Goal: Use online tool/utility: Utilize a website feature to perform a specific function

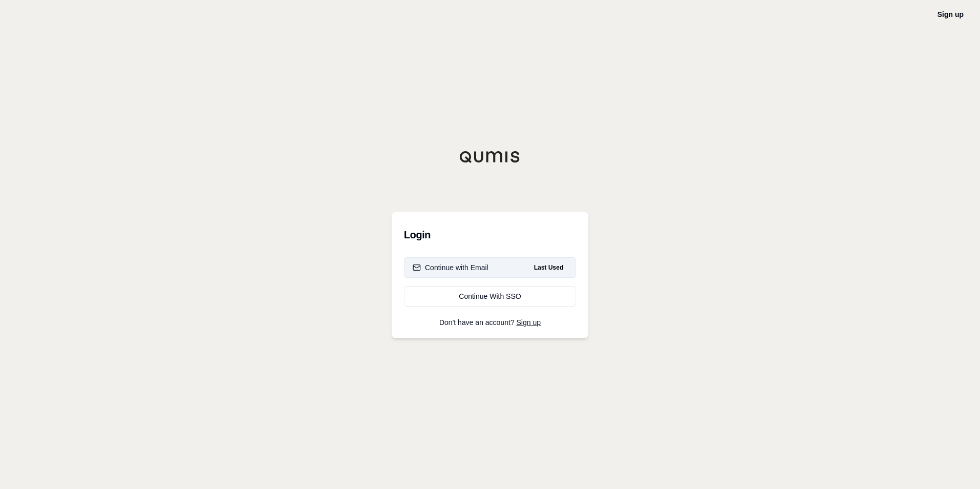
click at [475, 268] on div "Continue with Email" at bounding box center [451, 268] width 76 height 10
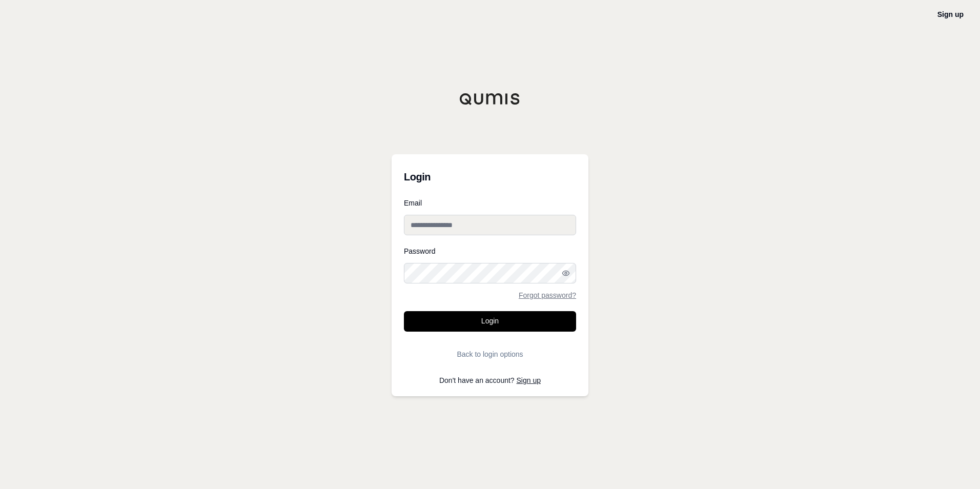
type input "**********"
click at [462, 323] on button "Login" at bounding box center [490, 321] width 172 height 21
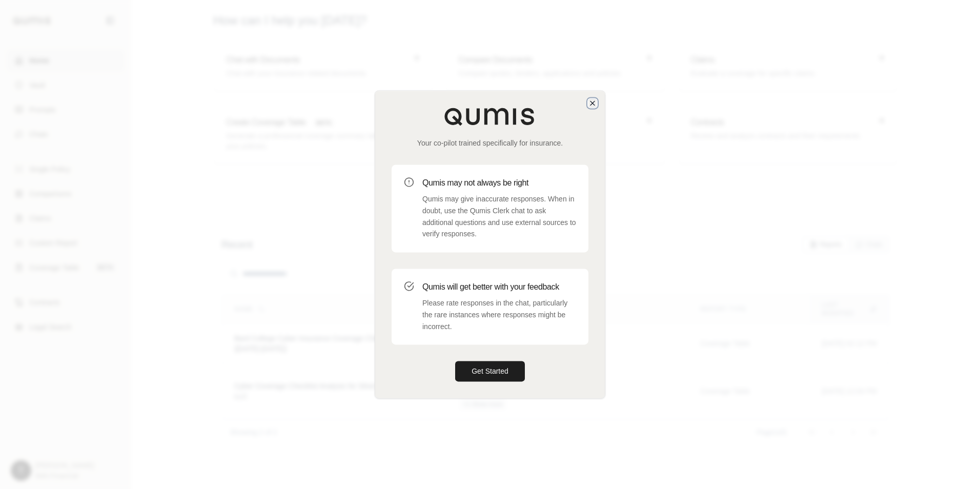
click at [592, 105] on icon "button" at bounding box center [593, 103] width 8 height 8
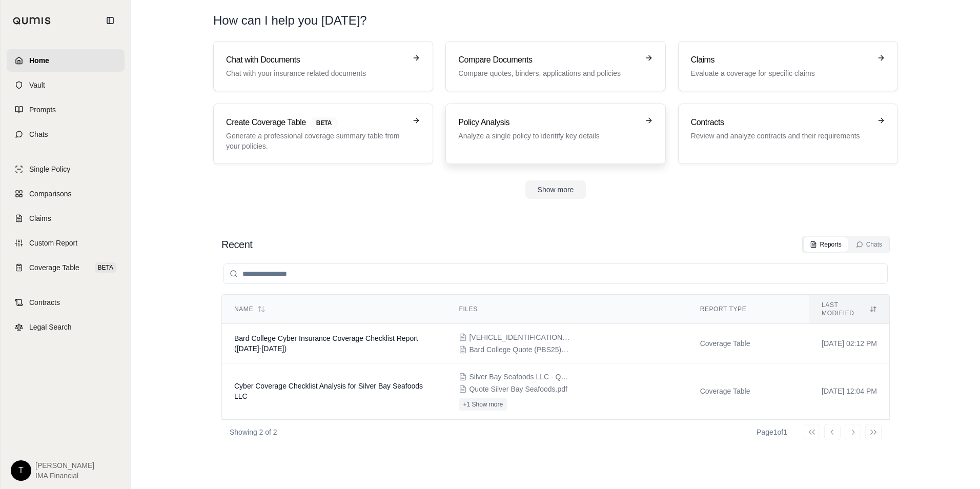
click at [577, 149] on div "Policy Analysis Analyze a single policy to identify key details" at bounding box center [555, 133] width 194 height 35
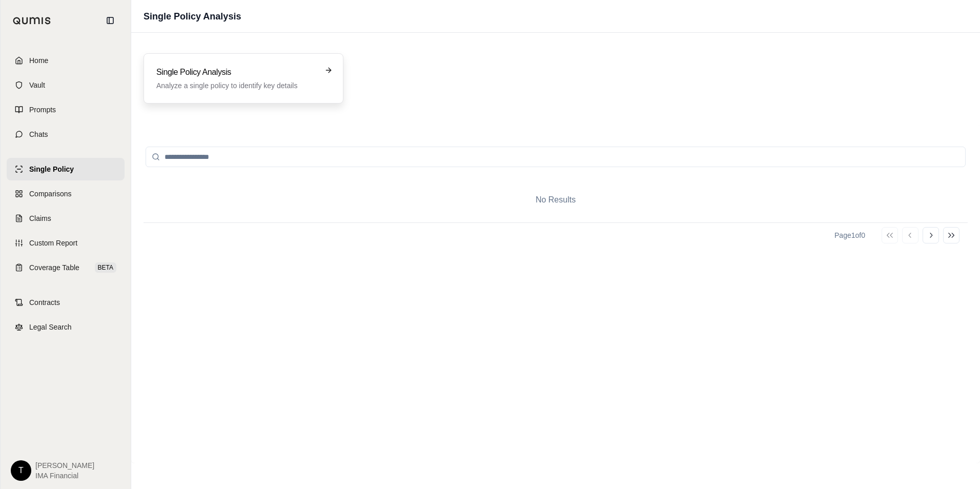
click at [221, 79] on div "Single Policy Analysis Analyze a single policy to identify key details" at bounding box center [236, 78] width 160 height 25
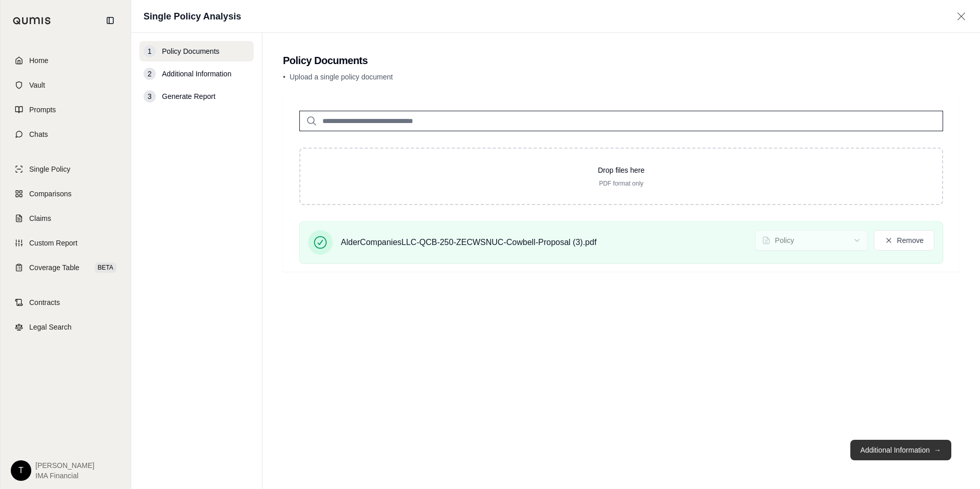
drag, startPoint x: 908, startPoint y: 450, endPoint x: 856, endPoint y: 454, distance: 52.5
click at [908, 450] on button "Additional Information →" at bounding box center [901, 450] width 101 height 21
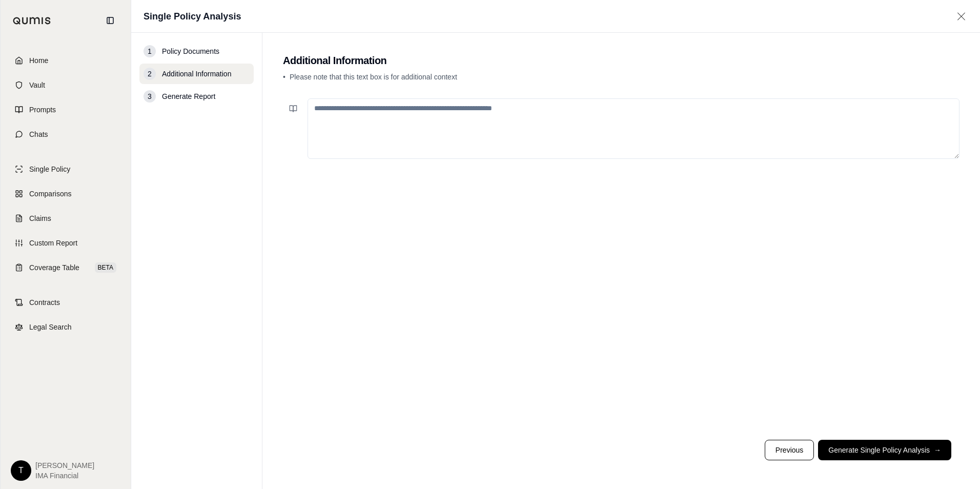
click at [379, 124] on textarea at bounding box center [634, 128] width 652 height 61
type textarea "**********"
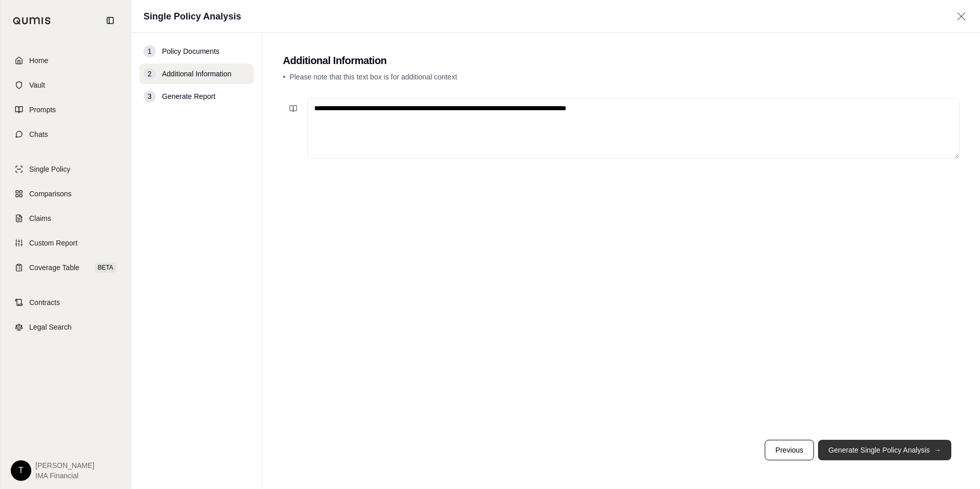
click at [847, 452] on button "Generate Single Policy Analysis →" at bounding box center [884, 450] width 133 height 21
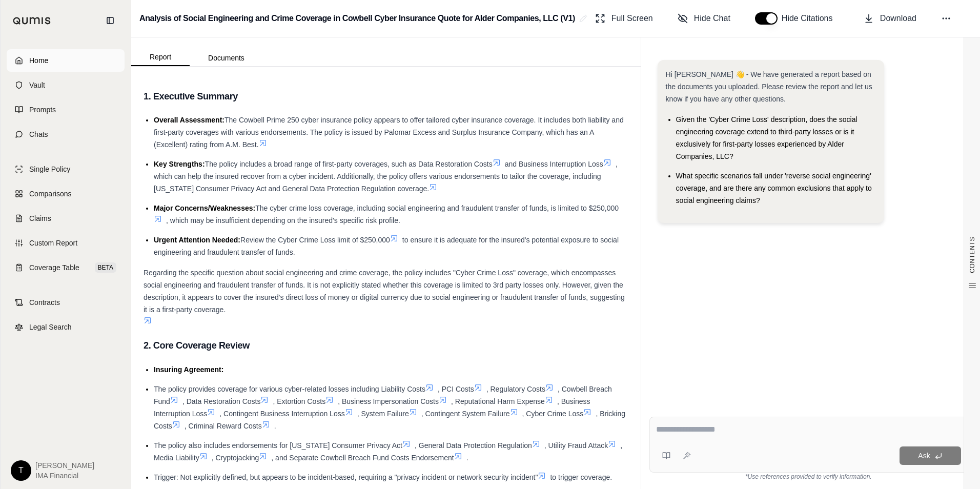
click at [38, 55] on span "Home" at bounding box center [38, 60] width 19 height 10
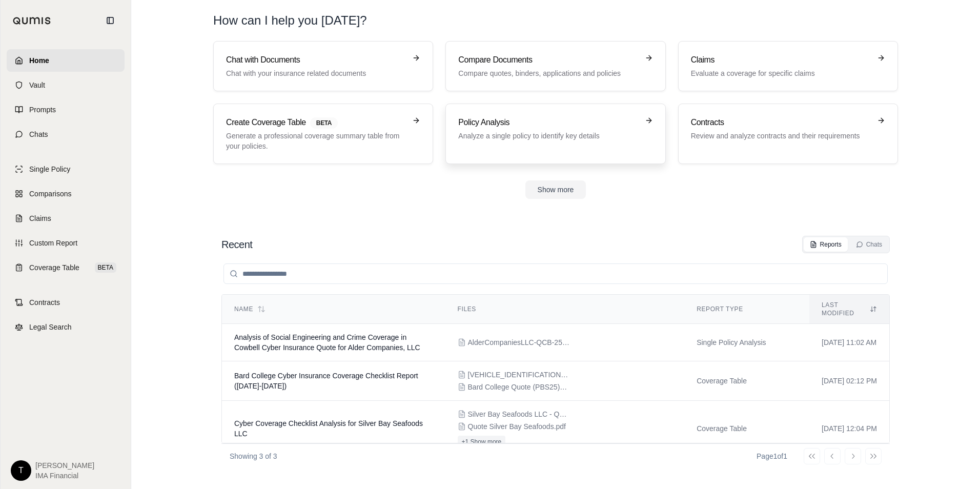
click at [489, 147] on div "Policy Analysis Analyze a single policy to identify key details" at bounding box center [555, 133] width 194 height 35
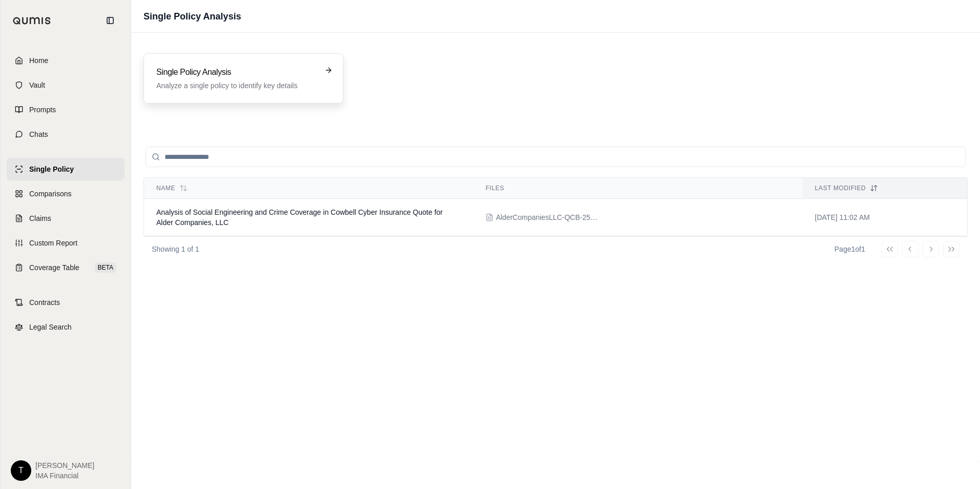
click at [253, 79] on div "Single Policy Analysis Analyze a single policy to identify key details" at bounding box center [236, 78] width 160 height 25
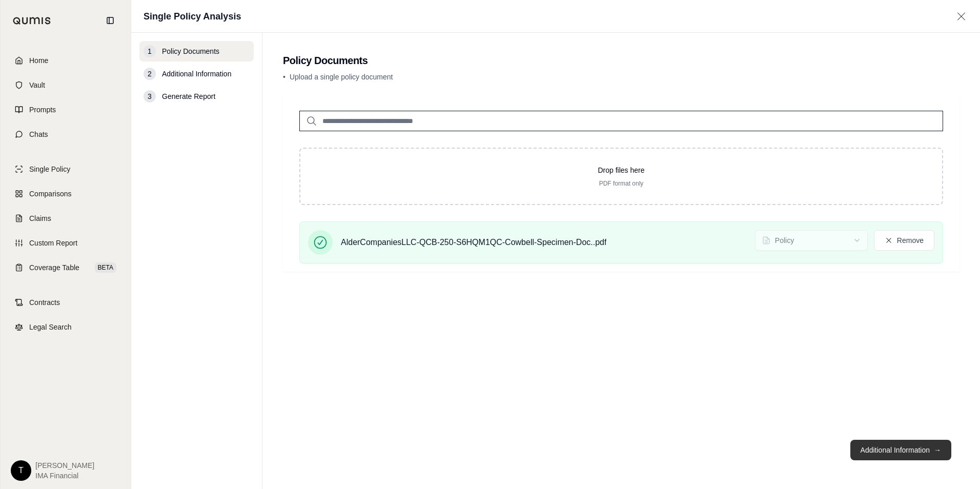
click at [882, 445] on button "Additional Information →" at bounding box center [901, 450] width 101 height 21
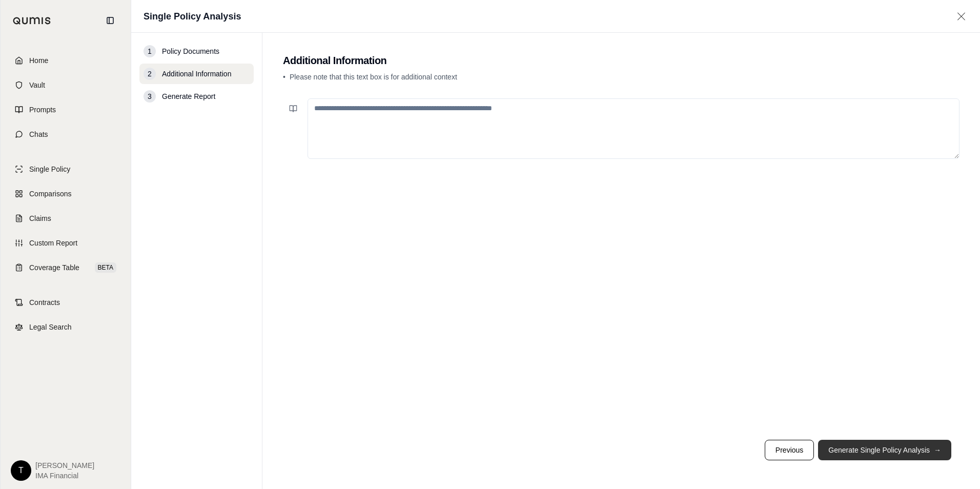
click at [850, 451] on button "Generate Single Policy Analysis →" at bounding box center [884, 450] width 133 height 21
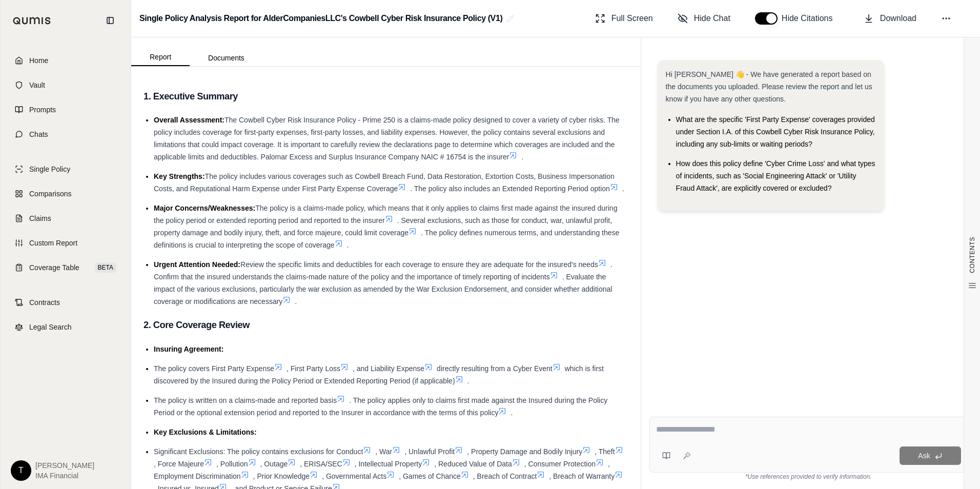
click at [692, 420] on div "Ask" at bounding box center [809, 445] width 318 height 56
type textarea "**********"
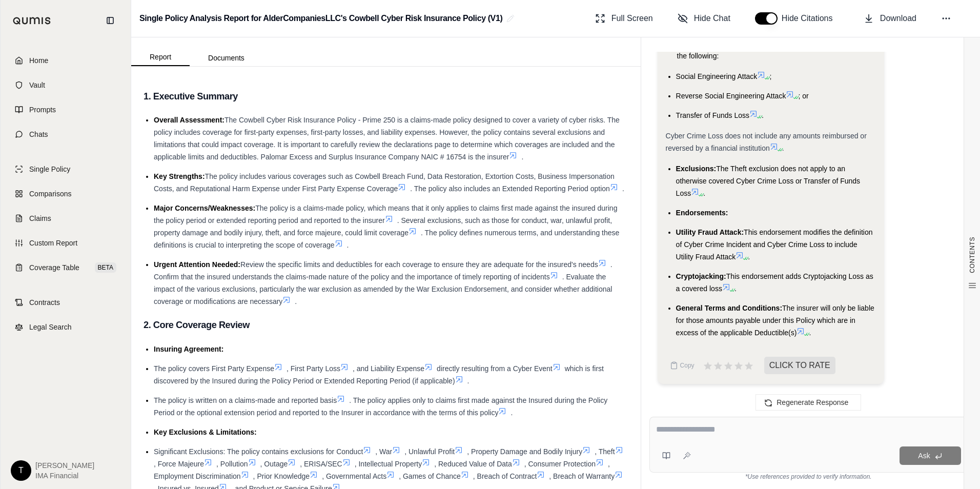
scroll to position [1293, 0]
click at [52, 61] on link "Home" at bounding box center [66, 60] width 118 height 23
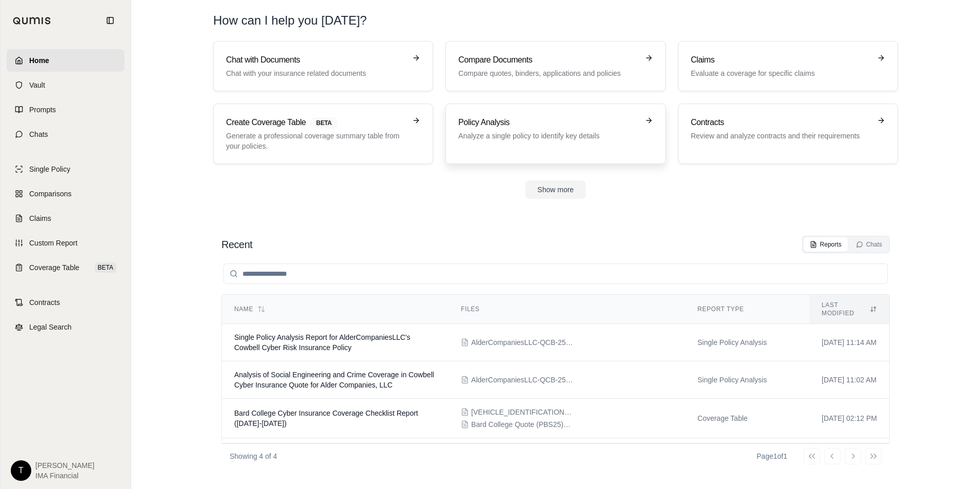
click at [512, 137] on p "Analyze a single policy to identify key details" at bounding box center [548, 136] width 180 height 10
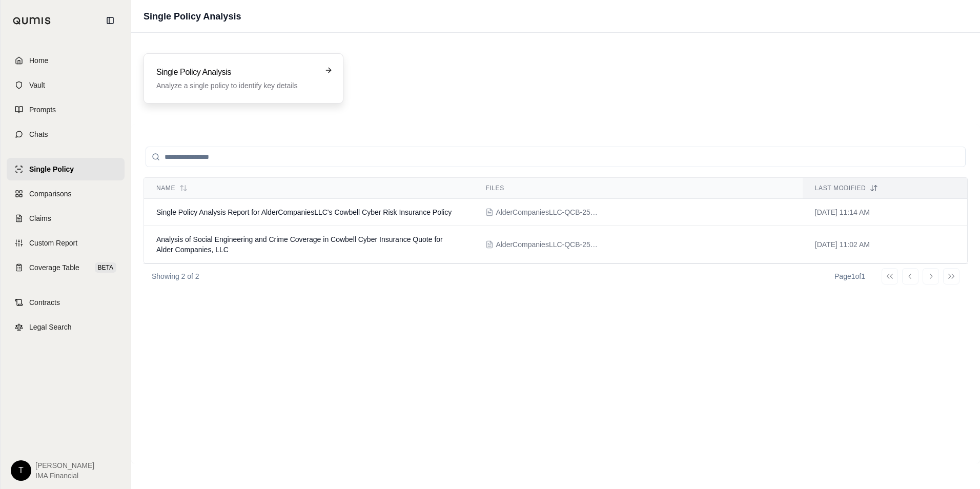
click at [236, 75] on h3 "Single Policy Analysis" at bounding box center [236, 72] width 160 height 12
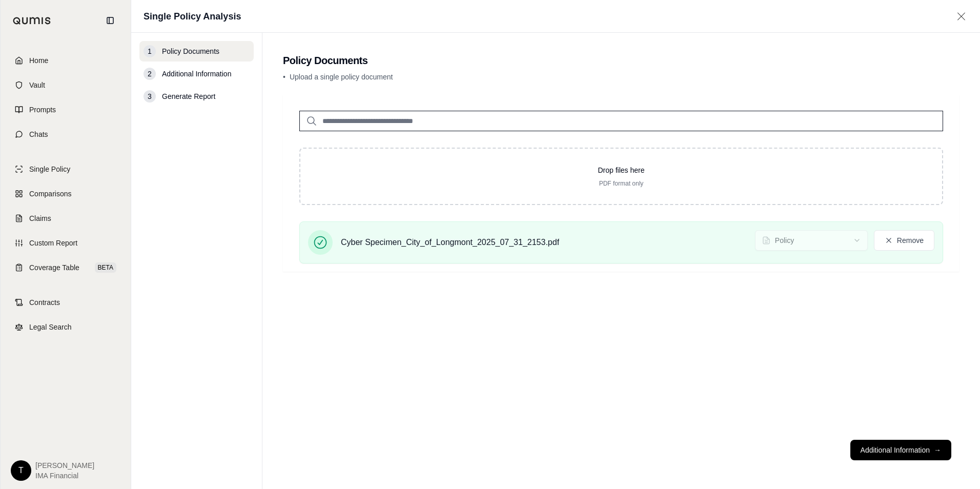
click at [923, 457] on button "Additional Information →" at bounding box center [901, 450] width 101 height 21
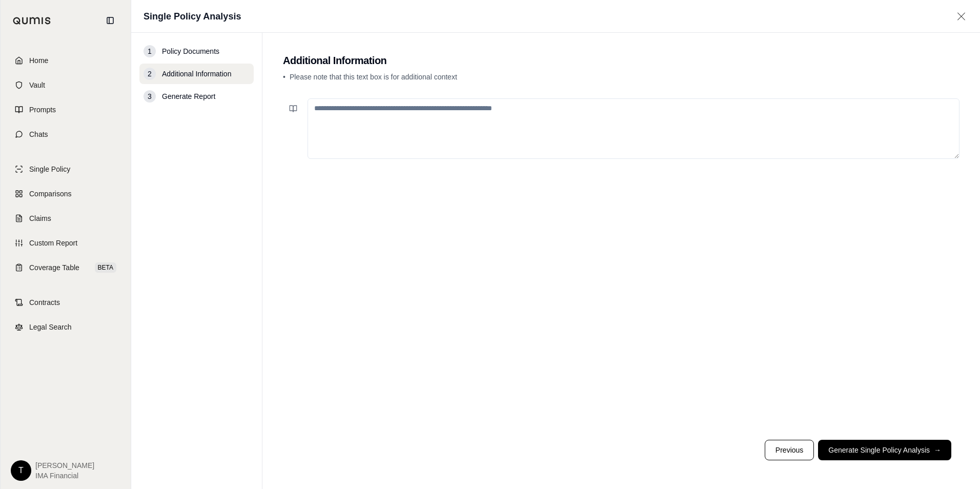
click at [420, 102] on textarea at bounding box center [634, 128] width 652 height 61
type textarea "**********"
click at [870, 439] on footer "Previous Generate Single Policy Analysis →" at bounding box center [621, 450] width 677 height 37
click at [873, 445] on button "Generate Single Policy Analysis →" at bounding box center [884, 450] width 133 height 21
